Goal: Transaction & Acquisition: Purchase product/service

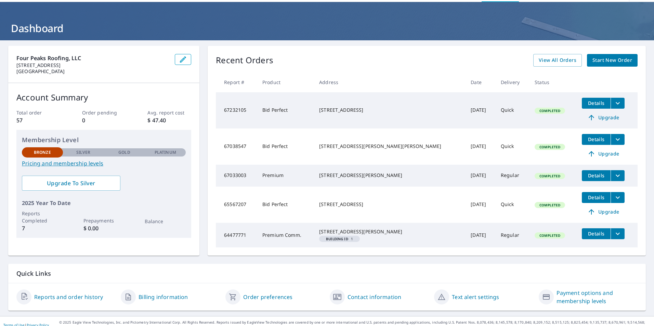
scroll to position [34, 0]
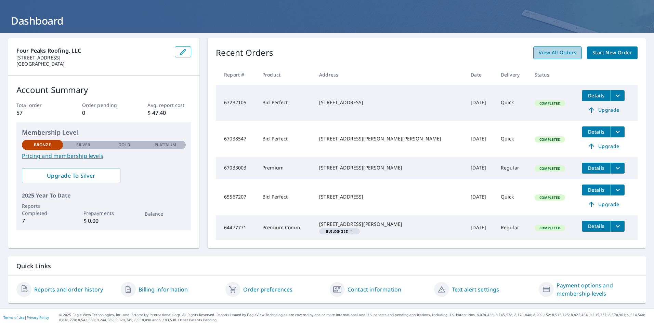
click at [551, 50] on span "View All Orders" at bounding box center [558, 53] width 38 height 9
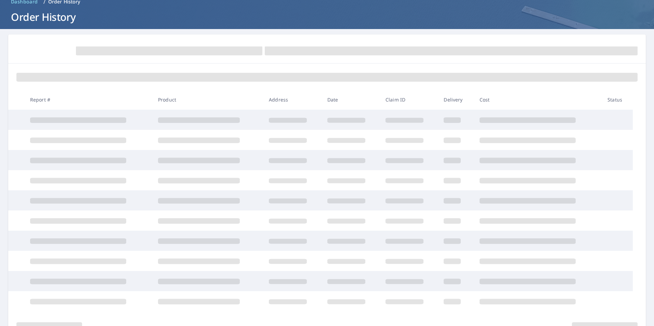
scroll to position [34, 0]
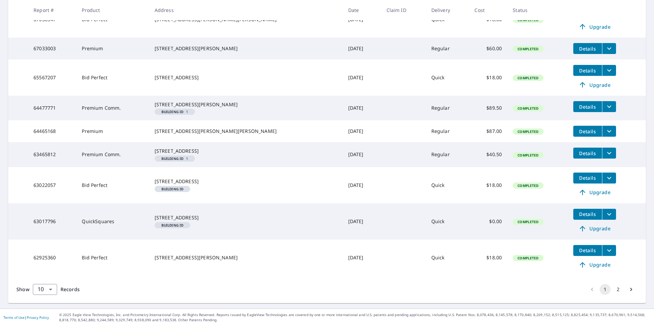
scroll to position [206, 0]
click at [614, 290] on button "2" at bounding box center [617, 289] width 11 height 11
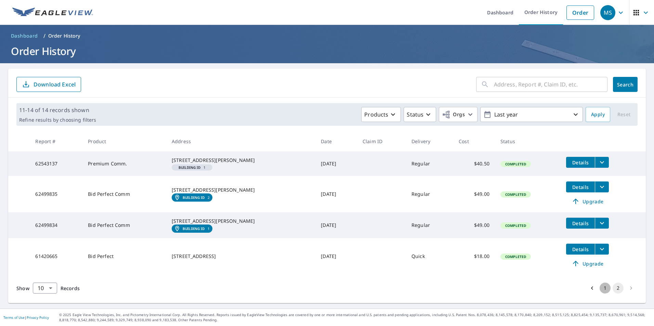
click at [600, 294] on button "1" at bounding box center [604, 288] width 11 height 11
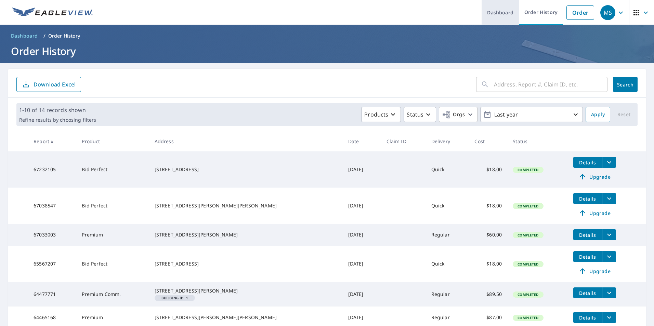
click at [489, 11] on link "Dashboard" at bounding box center [499, 12] width 37 height 25
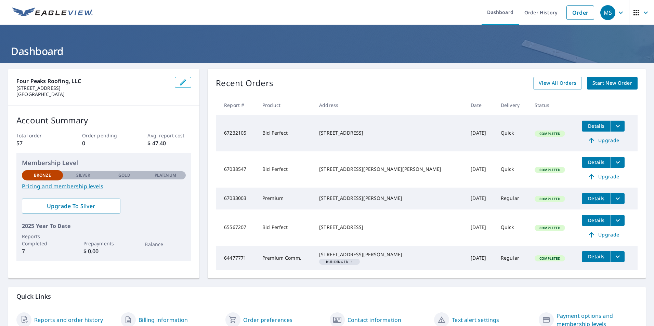
click at [617, 83] on span "Start New Order" at bounding box center [612, 83] width 40 height 9
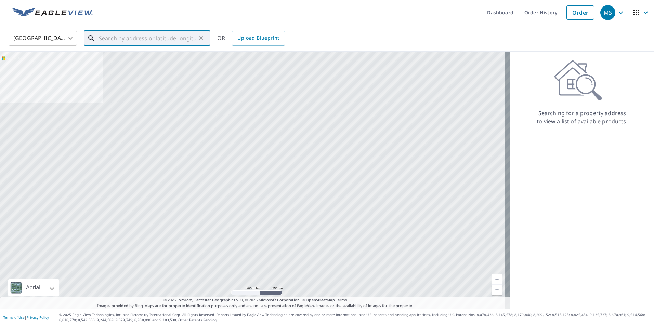
click at [125, 38] on input "text" at bounding box center [147, 38] width 97 height 19
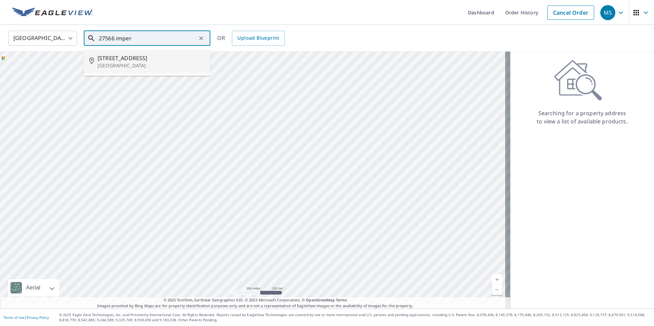
click at [145, 57] on span "[STREET_ADDRESS]" at bounding box center [150, 58] width 107 height 8
type input "[STREET_ADDRESS]"
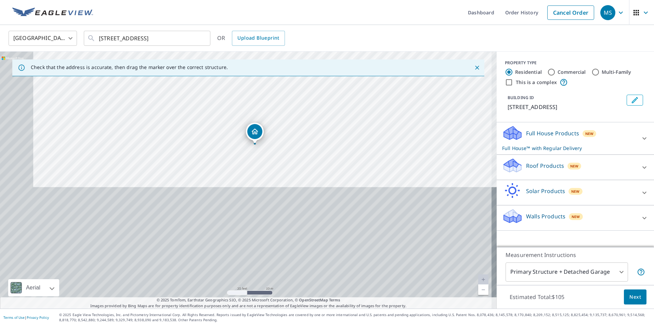
drag, startPoint x: 295, startPoint y: 251, endPoint x: 307, endPoint y: 103, distance: 148.5
click at [307, 103] on div "[STREET_ADDRESS]" at bounding box center [248, 180] width 497 height 257
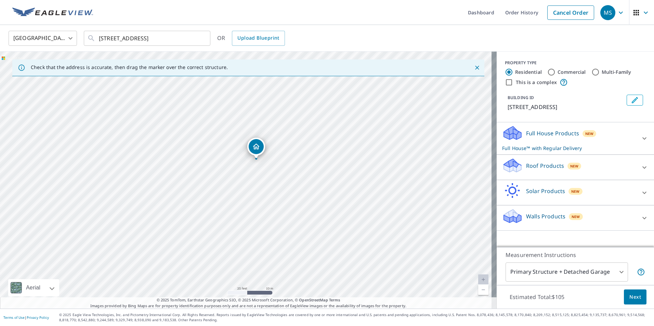
drag, startPoint x: 297, startPoint y: 164, endPoint x: 299, endPoint y: 180, distance: 15.1
click at [299, 180] on div "[STREET_ADDRESS]" at bounding box center [248, 180] width 497 height 257
click at [619, 175] on div "Roof Products New" at bounding box center [569, 167] width 134 height 19
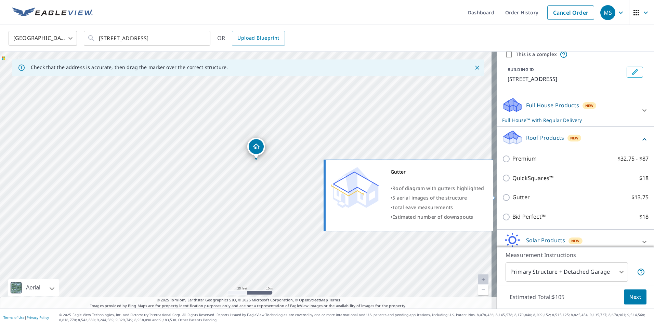
scroll to position [68, 0]
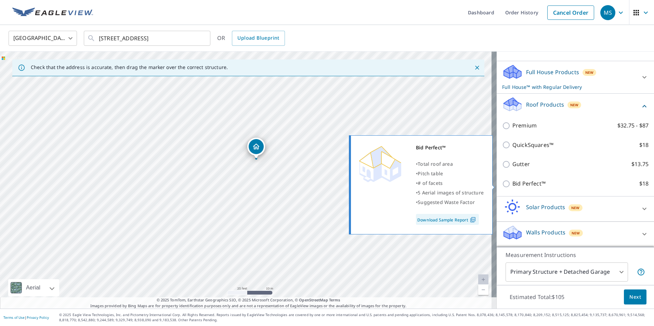
click at [523, 186] on p "Bid Perfect™" at bounding box center [528, 184] width 33 height 9
click at [512, 186] on input "Bid Perfect™ $18" at bounding box center [507, 184] width 10 height 8
checkbox input "true"
checkbox input "false"
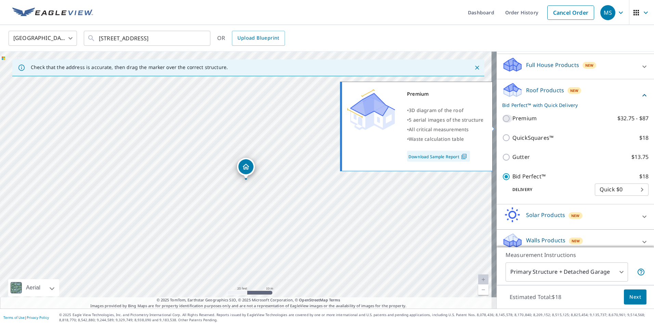
click at [502, 123] on input "Premium $32.75 - $87" at bounding box center [507, 119] width 10 height 8
checkbox input "true"
checkbox input "false"
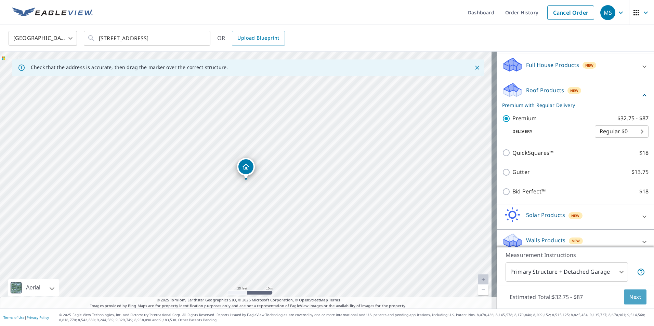
click at [633, 298] on span "Next" at bounding box center [635, 297] width 12 height 9
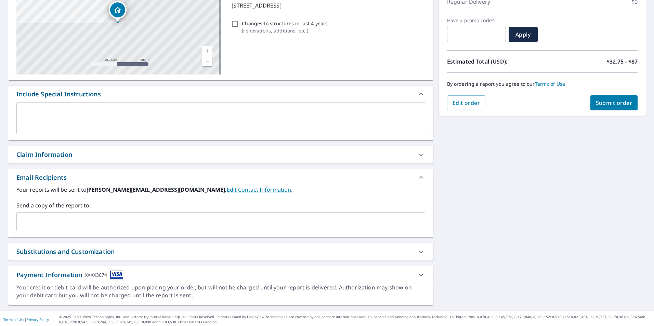
scroll to position [103, 0]
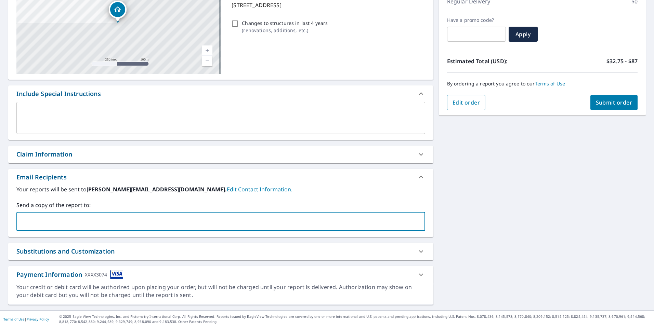
click at [49, 216] on input "text" at bounding box center [215, 221] width 392 height 13
type input "[PERSON_NAME][EMAIL_ADDRESS][DOMAIN_NAME]"
click at [602, 101] on span "Submit order" at bounding box center [614, 103] width 37 height 8
checkbox input "true"
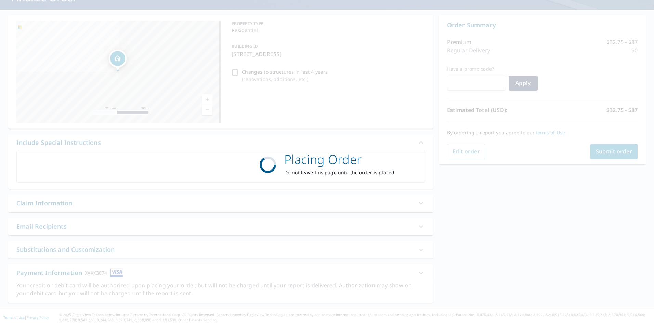
scroll to position [54, 0]
